Goal: Entertainment & Leisure: Browse casually

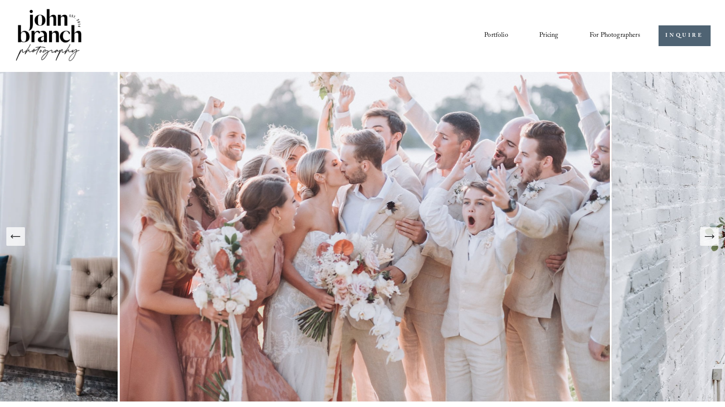
click at [713, 242] on button "Next Slide" at bounding box center [709, 236] width 19 height 19
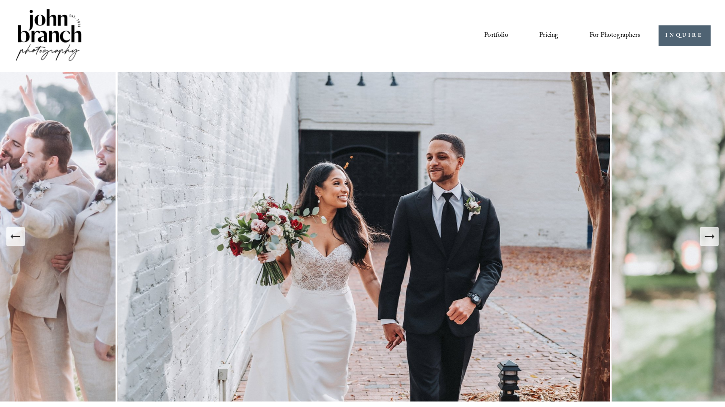
click at [713, 242] on button "Next Slide" at bounding box center [709, 236] width 19 height 19
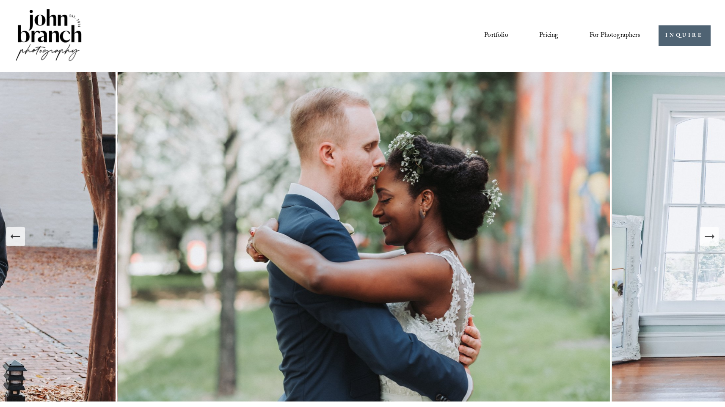
click at [19, 232] on icon "Previous Slide" at bounding box center [16, 237] width 12 height 12
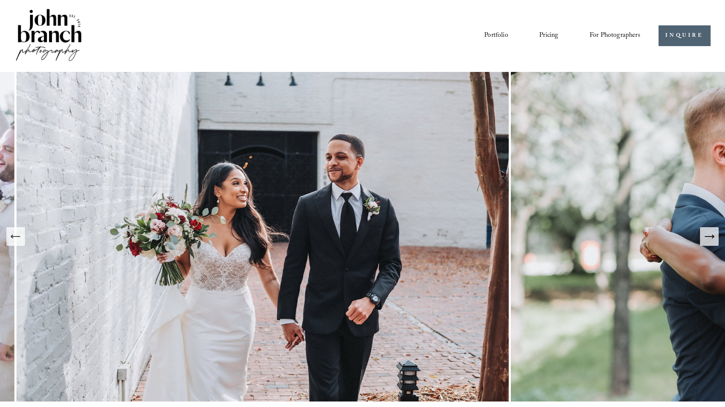
click at [19, 233] on icon "Previous Slide" at bounding box center [16, 237] width 12 height 12
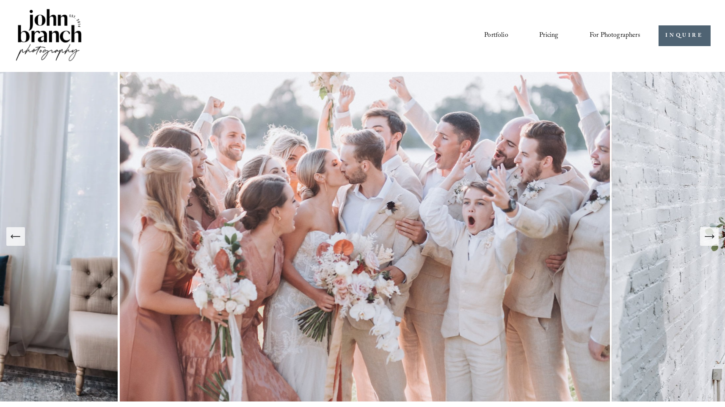
click at [705, 237] on icon "Next Slide" at bounding box center [709, 237] width 12 height 12
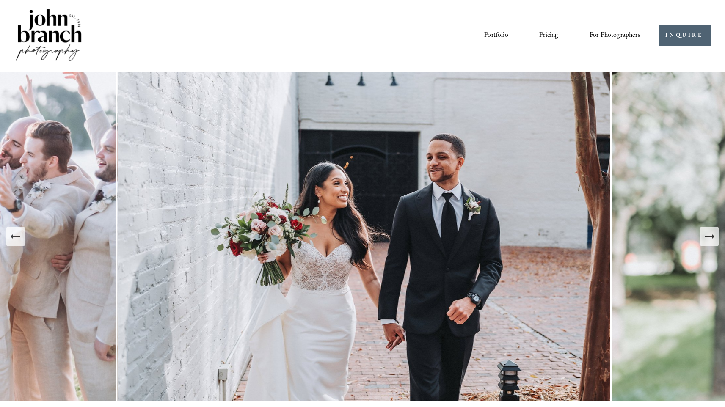
click at [705, 237] on icon "Next Slide" at bounding box center [709, 237] width 12 height 12
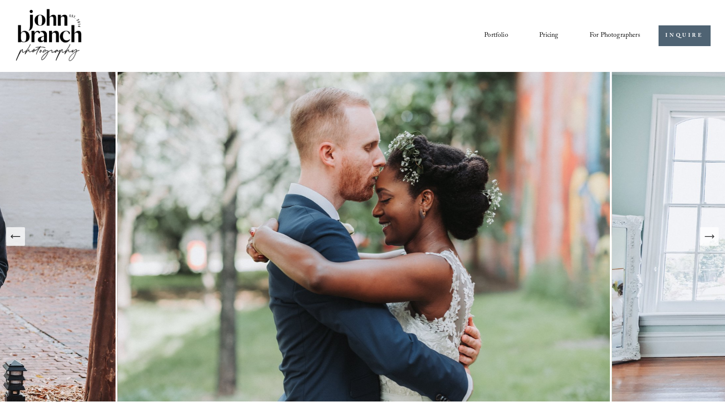
click at [705, 237] on icon "Next Slide" at bounding box center [709, 237] width 12 height 12
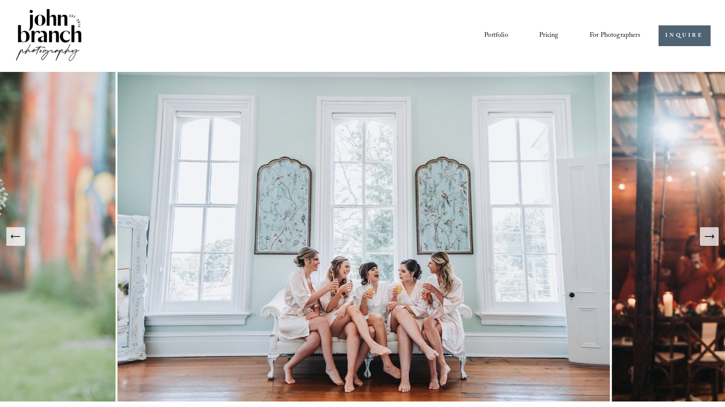
click at [705, 237] on icon "Next Slide" at bounding box center [709, 237] width 12 height 12
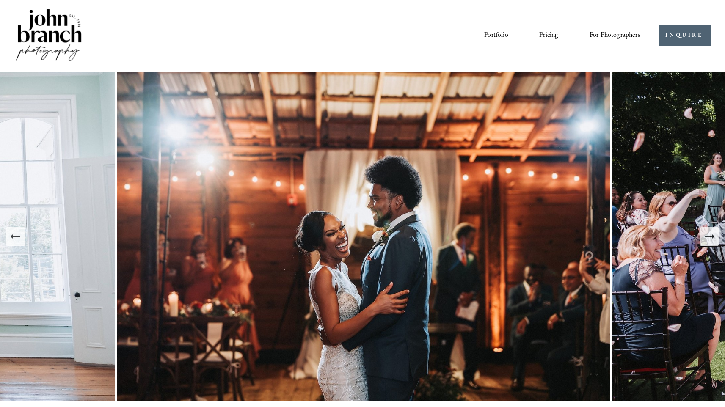
click at [20, 242] on icon "Previous Slide" at bounding box center [16, 237] width 12 height 12
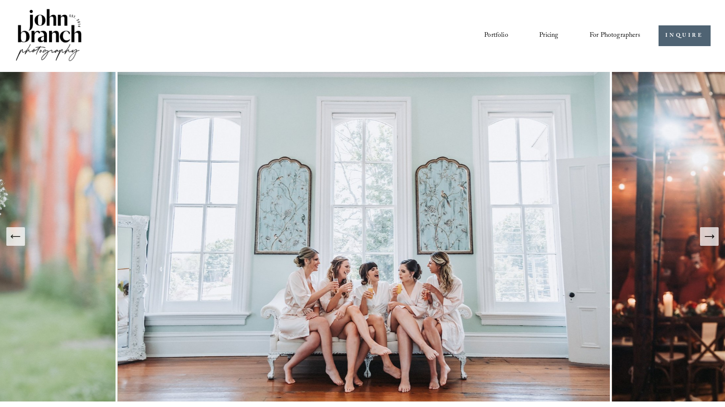
click at [707, 240] on icon "Next Slide" at bounding box center [709, 237] width 12 height 12
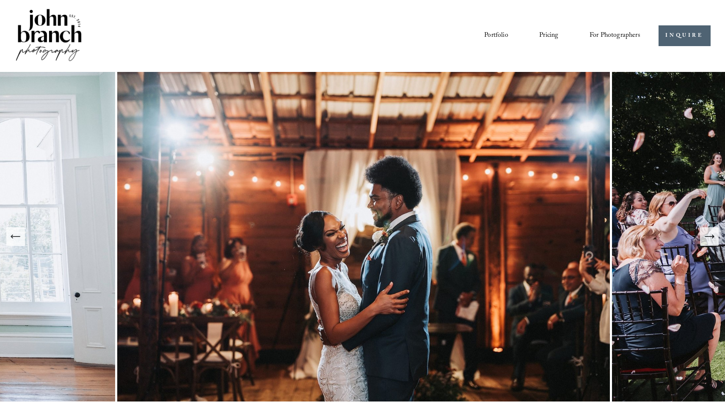
click at [707, 240] on icon "Next Slide" at bounding box center [709, 237] width 12 height 12
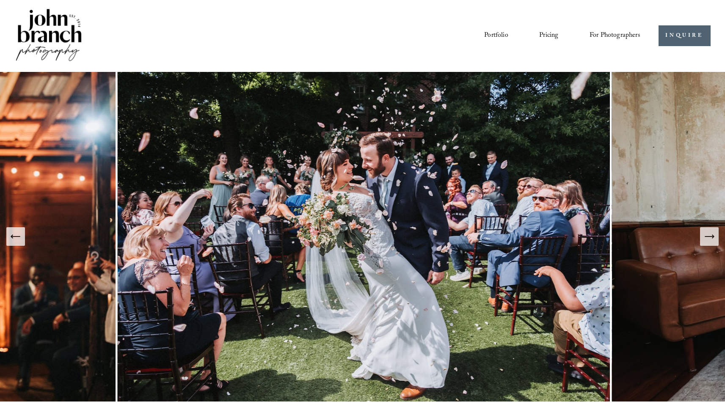
click at [707, 240] on icon "Next Slide" at bounding box center [709, 237] width 12 height 12
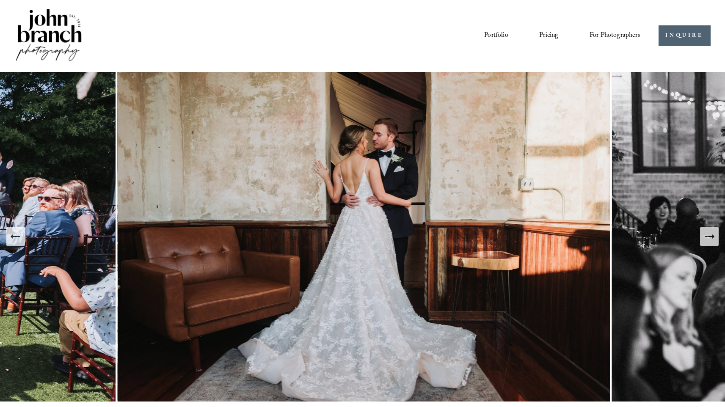
click at [707, 240] on icon "Next Slide" at bounding box center [709, 237] width 12 height 12
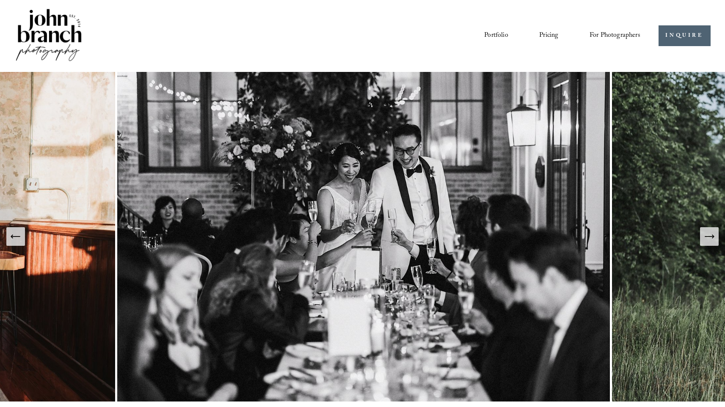
click at [707, 240] on icon "Next Slide" at bounding box center [709, 237] width 12 height 12
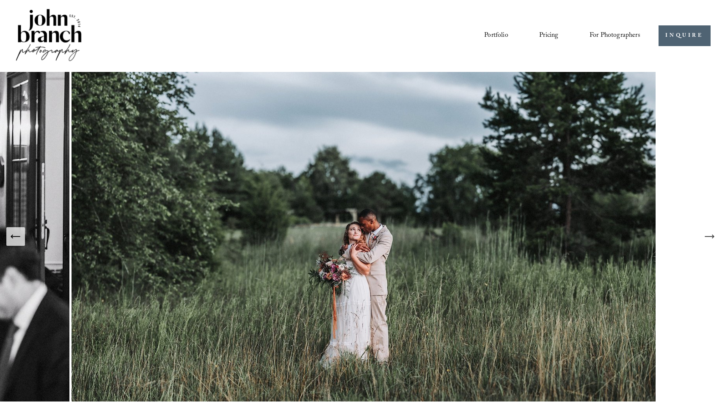
click at [707, 240] on icon "Next Slide" at bounding box center [709, 237] width 12 height 12
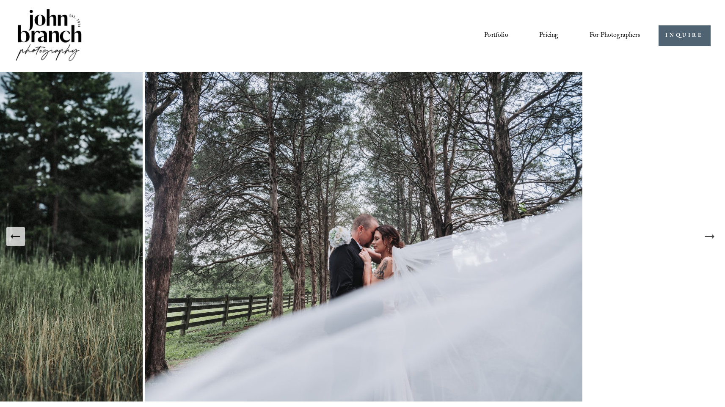
click at [707, 240] on icon "Next Slide" at bounding box center [709, 237] width 12 height 12
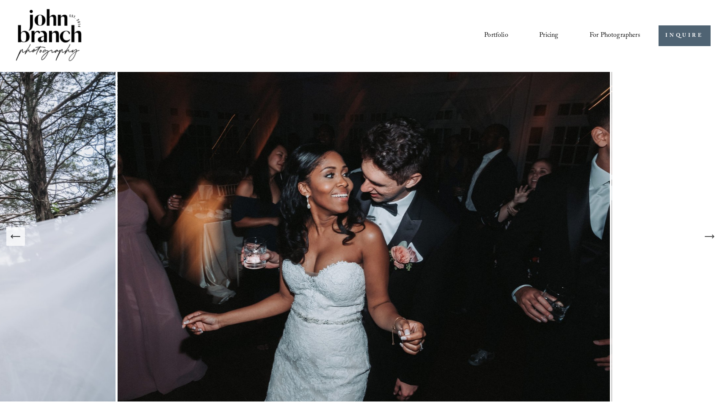
click at [707, 240] on icon "Next Slide" at bounding box center [709, 237] width 12 height 12
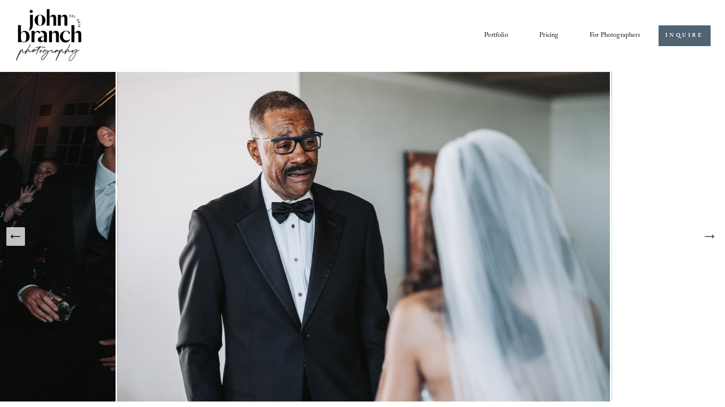
click at [707, 240] on icon "Next Slide" at bounding box center [709, 237] width 12 height 12
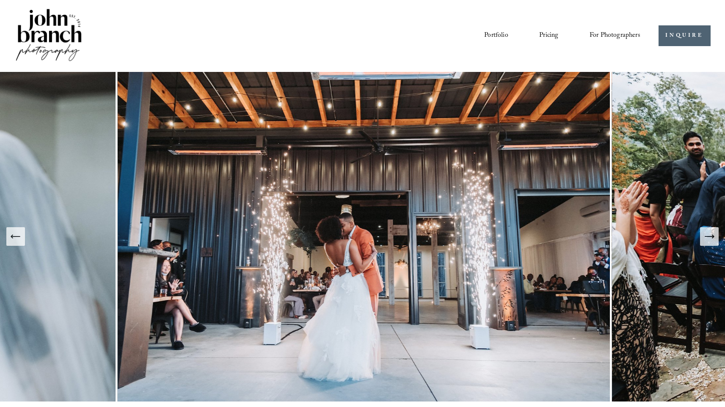
click at [707, 240] on icon "Next Slide" at bounding box center [709, 237] width 12 height 12
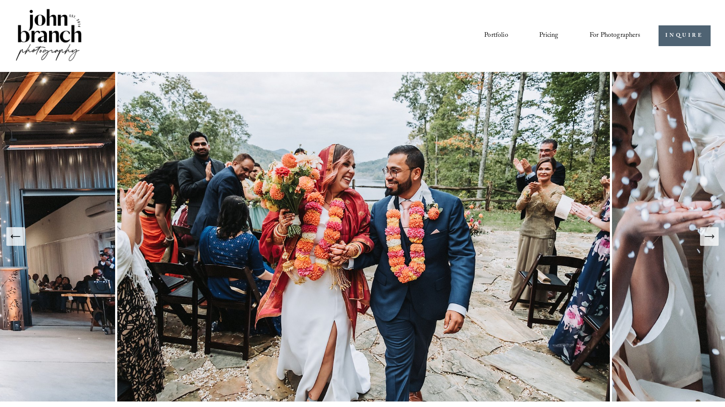
click at [707, 240] on icon "Next Slide" at bounding box center [709, 237] width 12 height 12
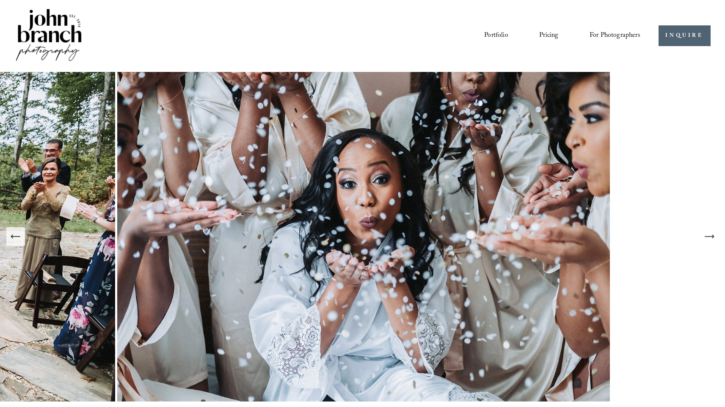
click at [707, 240] on icon "Next Slide" at bounding box center [709, 237] width 12 height 12
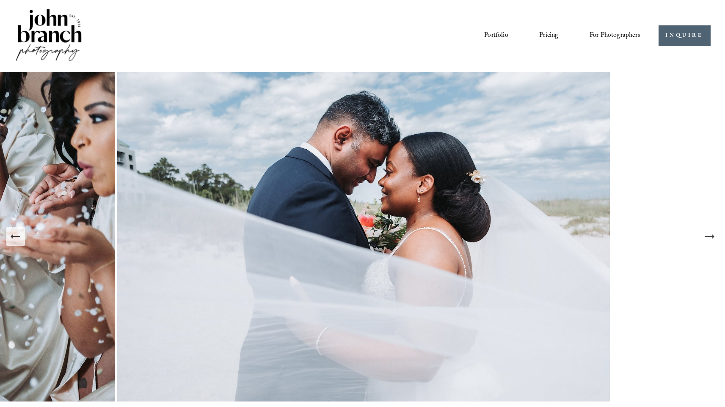
click at [707, 240] on icon "Next Slide" at bounding box center [709, 237] width 12 height 12
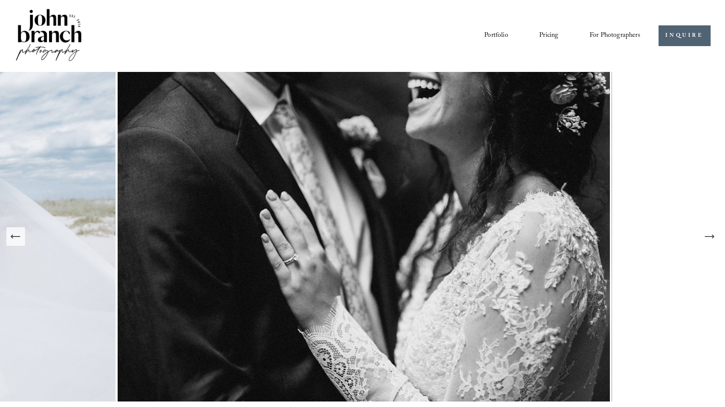
click at [707, 240] on icon "Next Slide" at bounding box center [709, 237] width 12 height 12
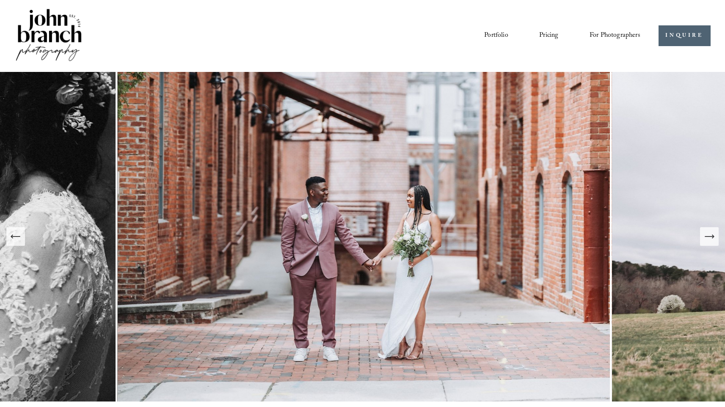
click at [707, 240] on icon "Next Slide" at bounding box center [709, 237] width 12 height 12
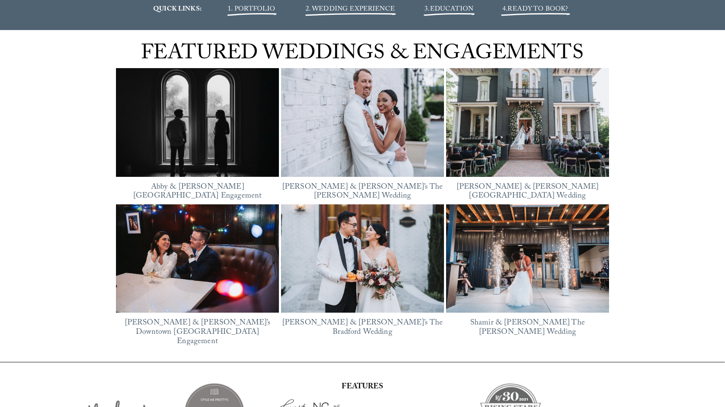
scroll to position [1102, 0]
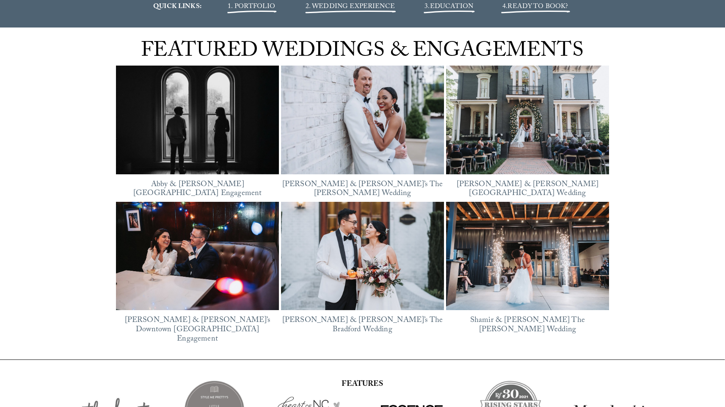
click at [67, 158] on div "FEATURED WEDDINGS & ENGAGEMENTS Featured Abby & Reed’s Heights House Hotel Enga…" at bounding box center [362, 194] width 725 height 332
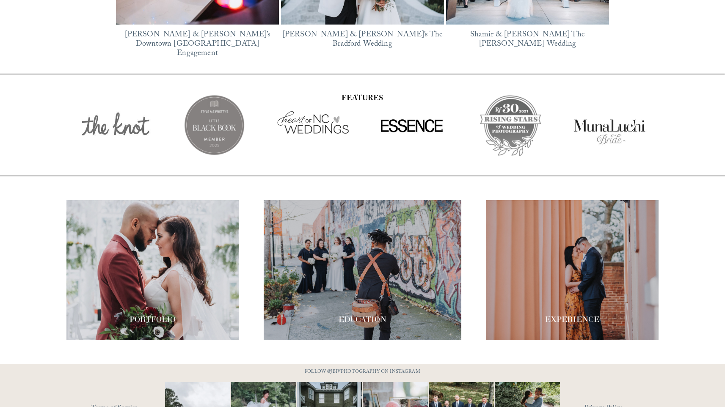
scroll to position [1446, 0]
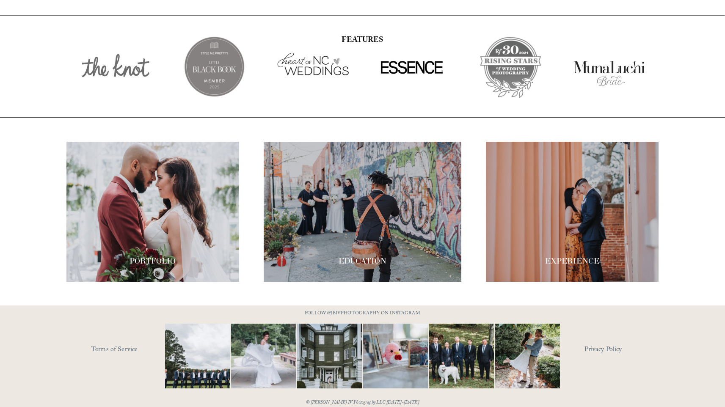
click at [341, 208] on div at bounding box center [363, 212] width 198 height 140
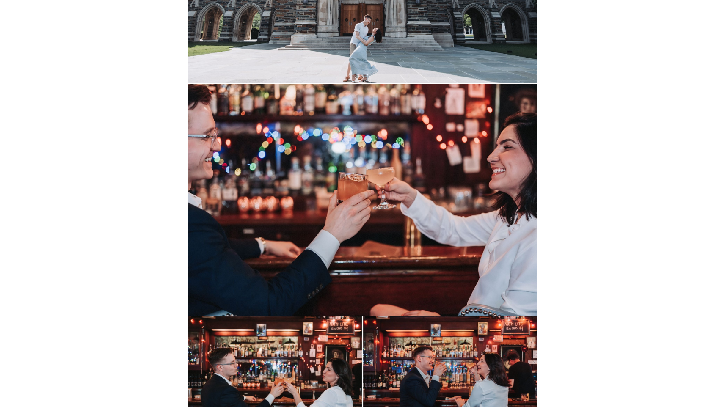
scroll to position [1678, 0]
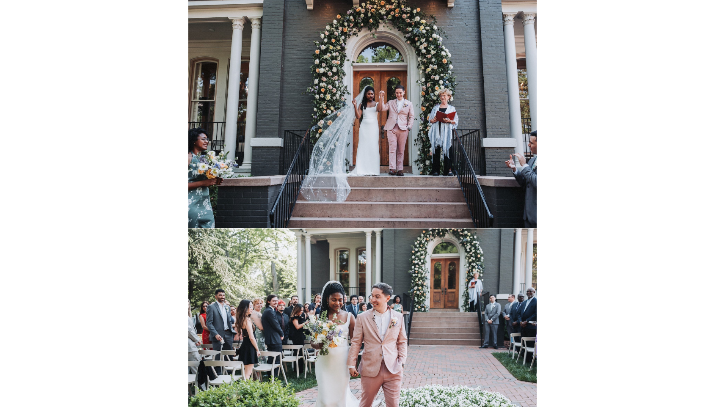
scroll to position [10711, 0]
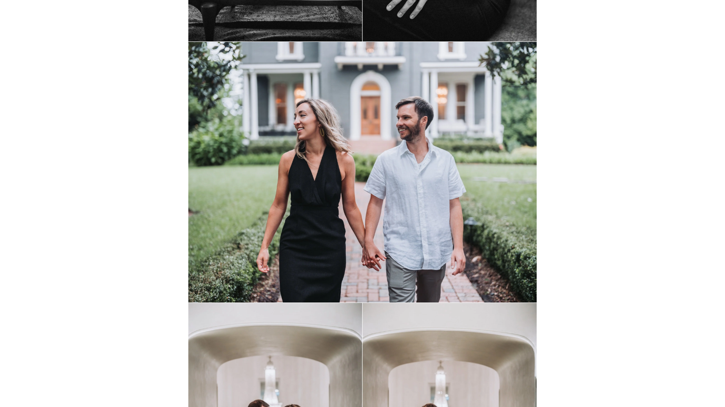
scroll to position [1774, 0]
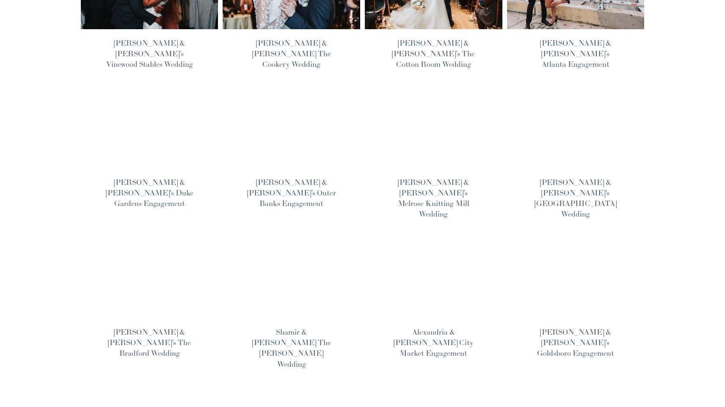
scroll to position [585, 0]
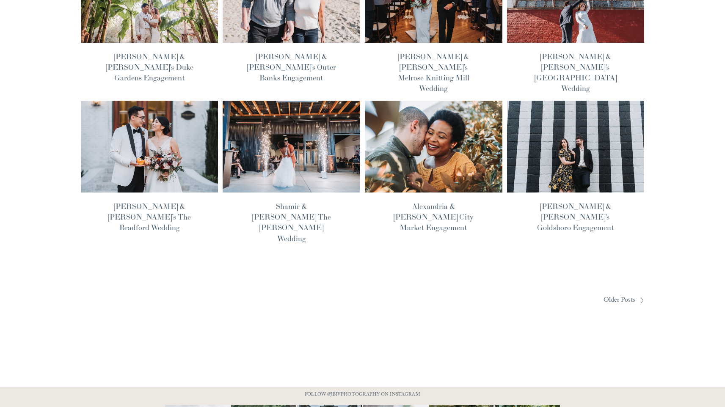
click at [626, 294] on span "Older Posts" at bounding box center [619, 300] width 32 height 13
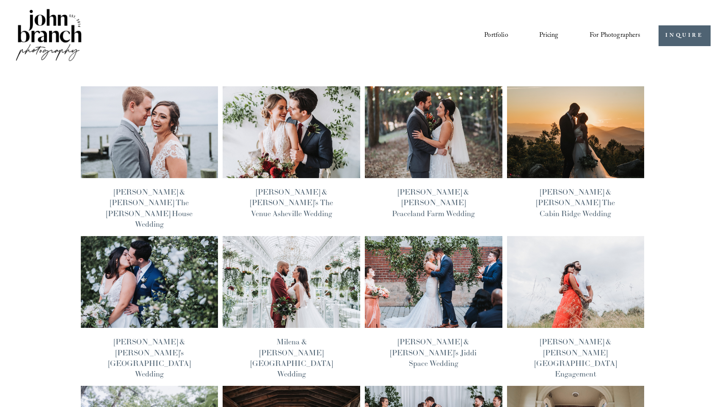
scroll to position [14, 0]
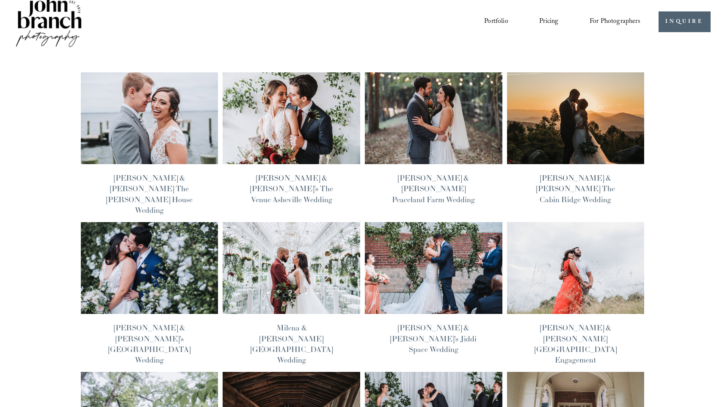
click at [613, 132] on img at bounding box center [575, 118] width 139 height 93
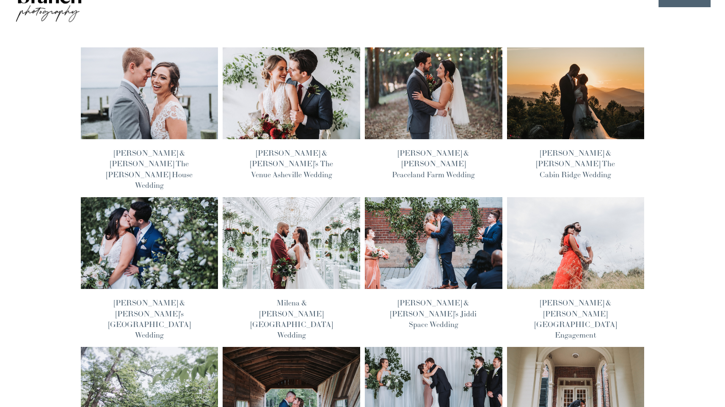
scroll to position [42, 0]
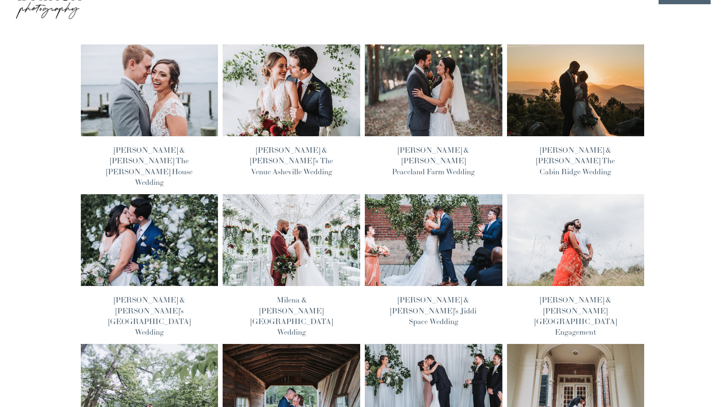
click at [281, 238] on img at bounding box center [291, 240] width 139 height 93
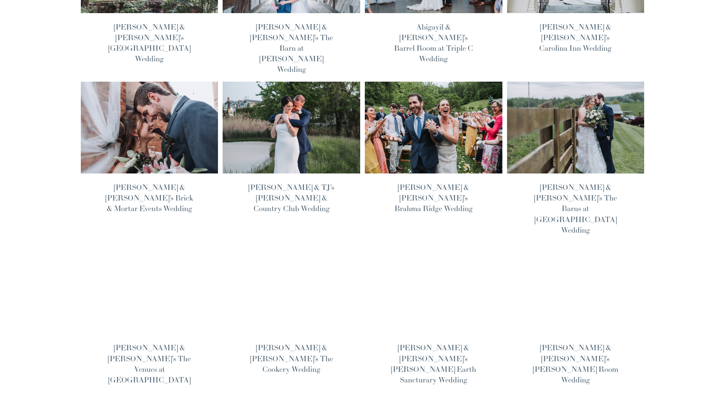
scroll to position [471, 0]
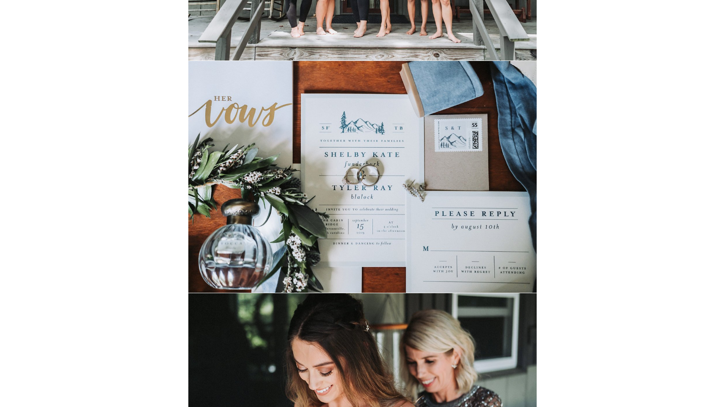
scroll to position [3067, 0]
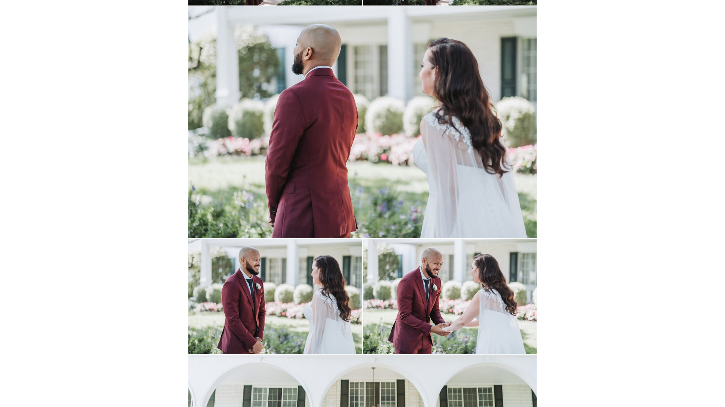
scroll to position [9903, 0]
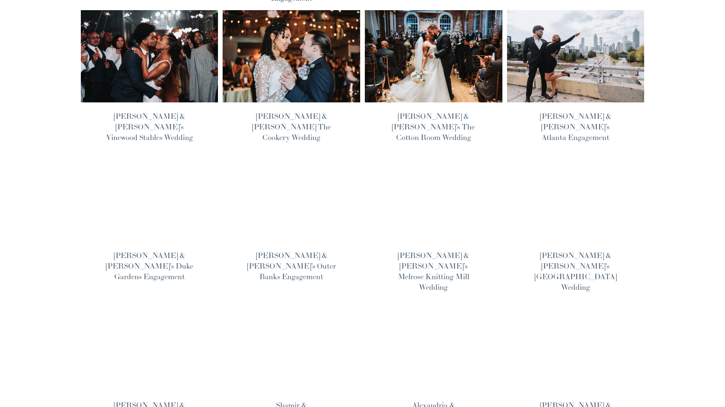
scroll to position [400, 0]
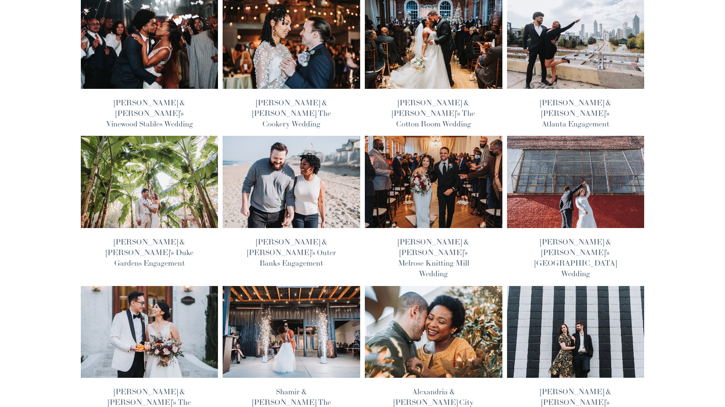
click at [132, 135] on img at bounding box center [149, 181] width 139 height 93
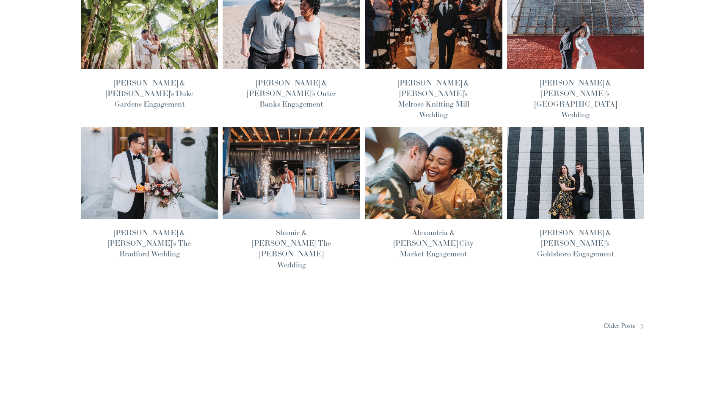
scroll to position [585, 0]
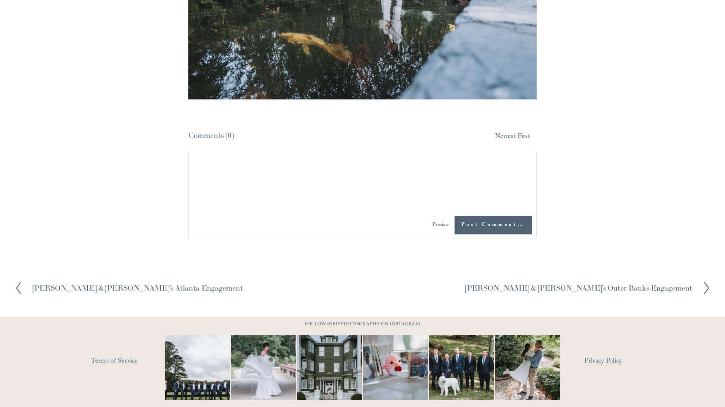
scroll to position [2459, 0]
